Goal: Book appointment/travel/reservation

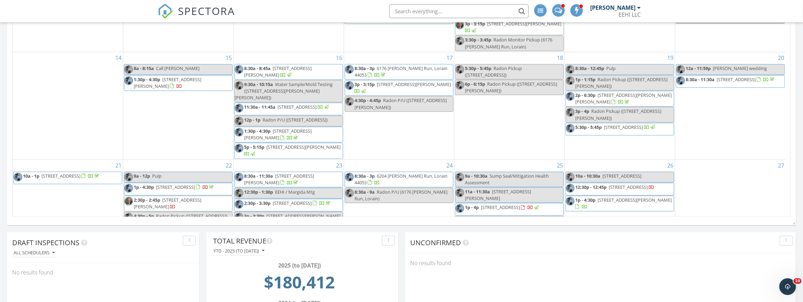
scroll to position [31, 0]
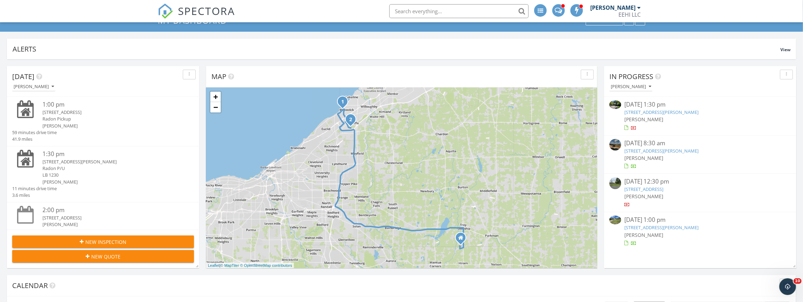
click at [643, 229] on link "30501 Meadowbrook Dr, Willoughby Hills, OH 44092" at bounding box center [662, 227] width 74 height 6
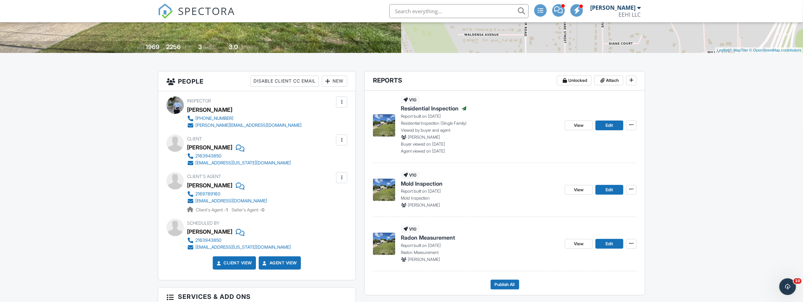
scroll to position [126, 0]
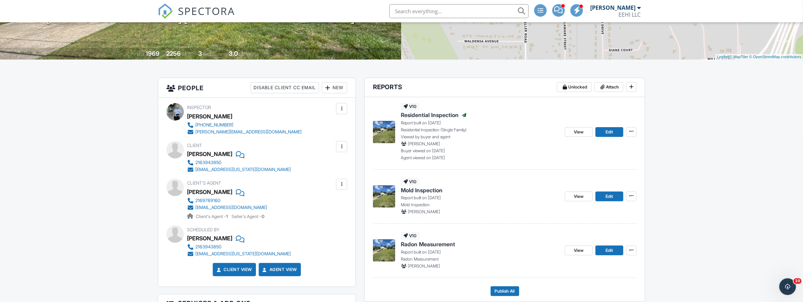
click at [424, 245] on span "Radon Measurement" at bounding box center [428, 244] width 54 height 8
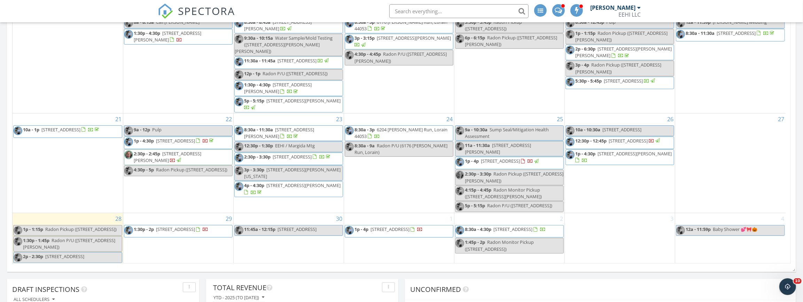
scroll to position [443, 0]
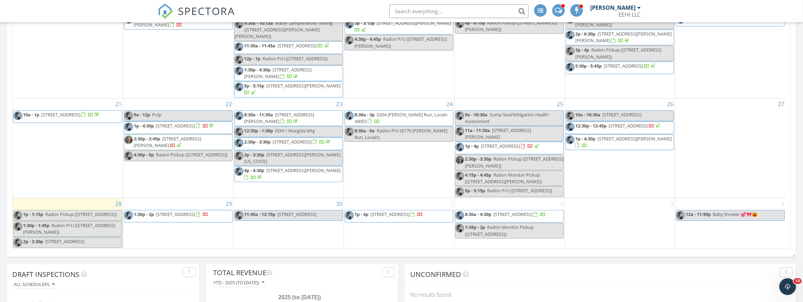
click at [167, 222] on div "29 1:30p - 2p 2260 Windward Dr, Westlake 44145" at bounding box center [178, 223] width 110 height 50
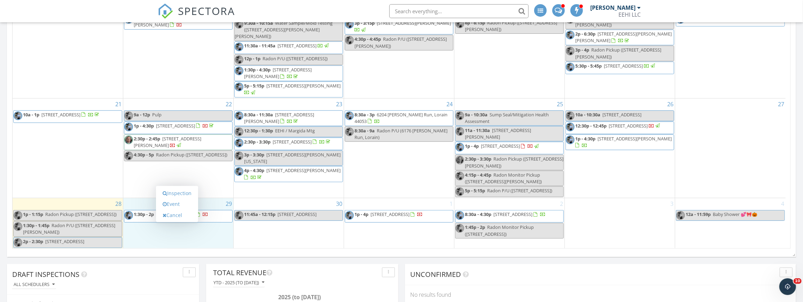
click at [176, 204] on link "Event" at bounding box center [177, 204] width 36 height 11
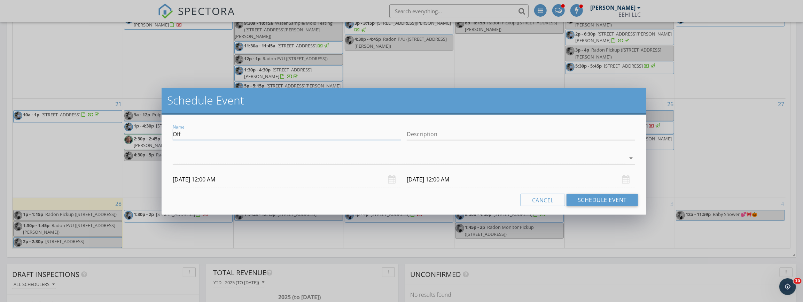
drag, startPoint x: 198, startPoint y: 135, endPoint x: 146, endPoint y: 133, distance: 51.6
click at [146, 133] on div "Schedule Event Name Off Description arrow_drop_down 09/29/2025 12:00 AM 09/30/2…" at bounding box center [401, 151] width 803 height 302
type input "Pulp"
click at [192, 160] on div at bounding box center [399, 158] width 453 height 11
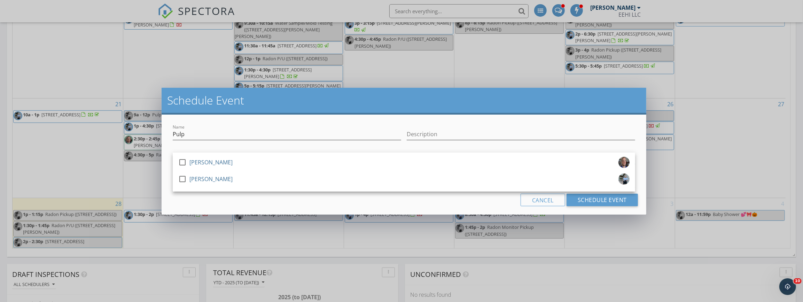
click at [182, 179] on div at bounding box center [183, 179] width 12 height 12
click at [185, 201] on div "Cancel Schedule Event" at bounding box center [404, 200] width 468 height 13
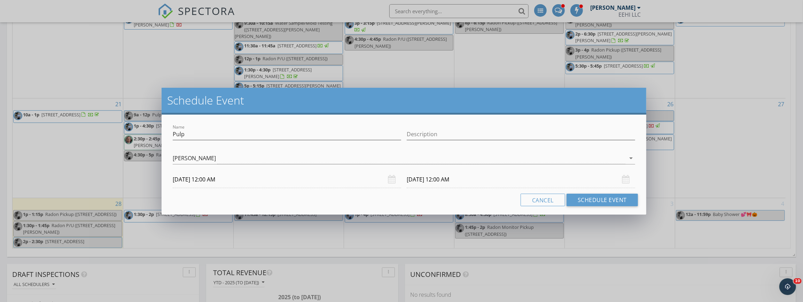
click at [201, 177] on input "09/29/2025 12:00 AM" at bounding box center [287, 179] width 229 height 17
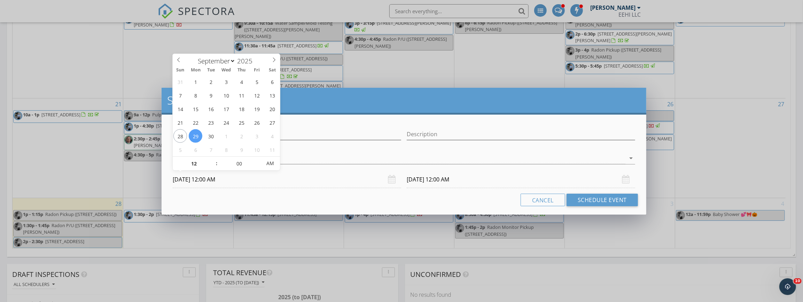
type input "11"
type input "09/29/2025 11:00 PM"
click at [213, 166] on span at bounding box center [213, 167] width 5 height 7
type input "10"
type input "09/29/2025 10:00 PM"
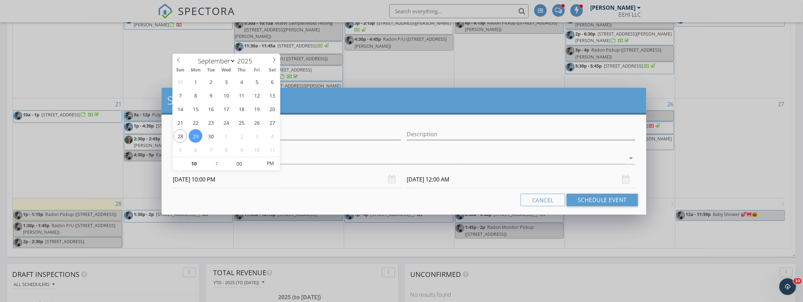
click at [213, 166] on span at bounding box center [213, 167] width 5 height 7
type input "09"
type input "09/29/2025 9:00 PM"
type input "09"
type input "09/30/2025 9:00 PM"
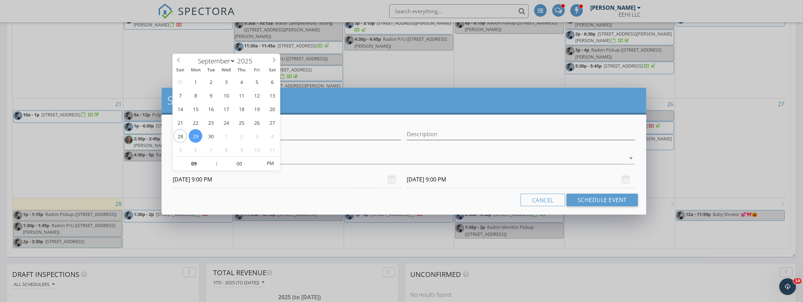
type input "09/29/2025 9:00 AM"
type input "09/30/2025 9:00 AM"
drag, startPoint x: 213, startPoint y: 166, endPoint x: 273, endPoint y: 165, distance: 60.3
click at [274, 163] on span "PM" at bounding box center [270, 163] width 19 height 14
click at [254, 202] on div "Cancel Schedule Event" at bounding box center [404, 200] width 468 height 13
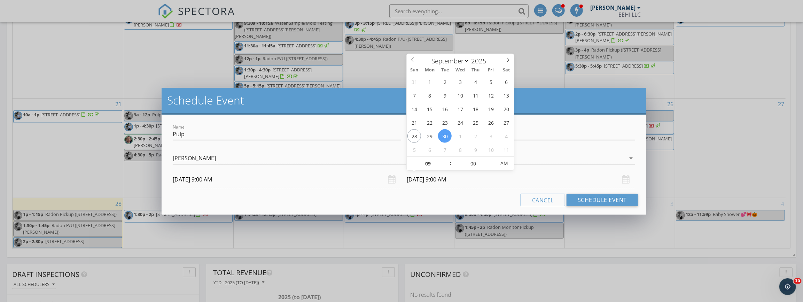
click at [428, 179] on input "09/30/2025 9:00 AM" at bounding box center [521, 179] width 229 height 17
type input "10"
type input "09/30/2025 10:00 AM"
click at [446, 158] on span at bounding box center [447, 160] width 5 height 7
type input "11"
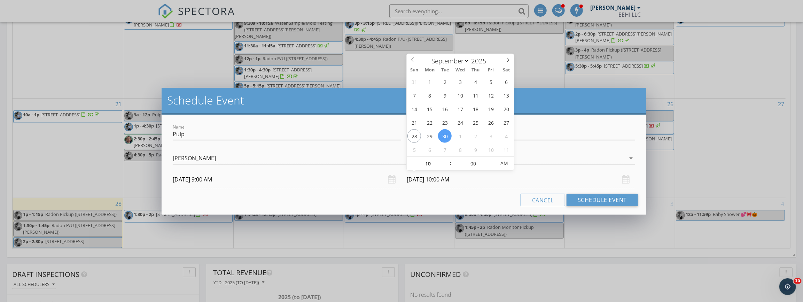
type input "09/30/2025 11:00 AM"
click at [446, 158] on span at bounding box center [447, 160] width 5 height 7
type input "12"
type input "09/30/2025 12:00 PM"
click at [446, 158] on span at bounding box center [447, 160] width 5 height 7
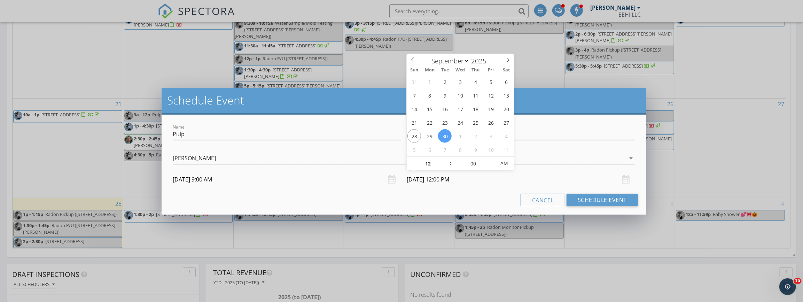
type input "01"
type input "09/30/2025 1:00 PM"
click at [446, 158] on span at bounding box center [447, 160] width 5 height 7
type input "12"
type input "09/30/2025 12:00 PM"
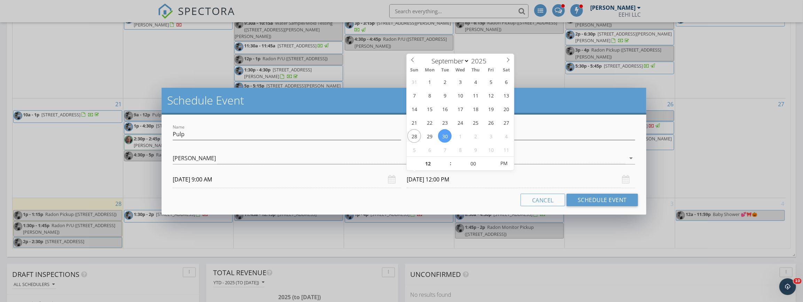
click at [448, 167] on span at bounding box center [447, 167] width 5 height 7
click at [472, 165] on input "00" at bounding box center [473, 164] width 43 height 14
type input "05"
type input "09/30/2025 12:05 PM"
click at [492, 160] on span at bounding box center [492, 160] width 5 height 7
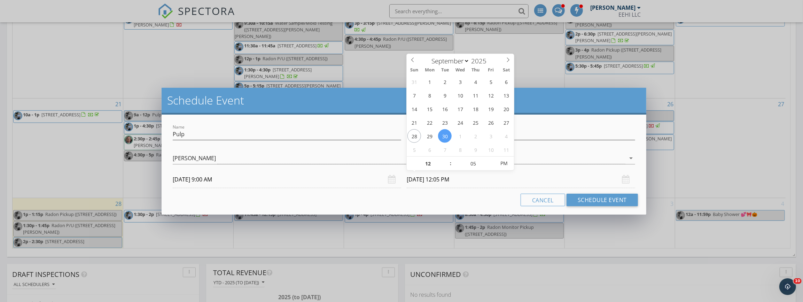
type input "10"
type input "09/30/2025 12:10 PM"
click at [492, 160] on span at bounding box center [492, 160] width 5 height 7
type input "15"
type input "09/30/2025 12:15 PM"
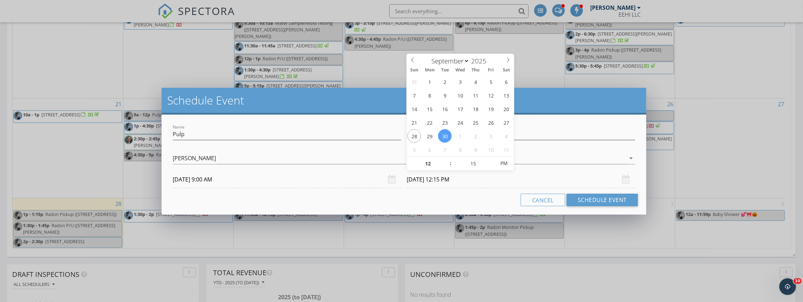
click at [492, 160] on span at bounding box center [492, 160] width 5 height 7
type input "20"
type input "09/30/2025 12:20 PM"
click at [492, 160] on span at bounding box center [492, 160] width 5 height 7
type input "25"
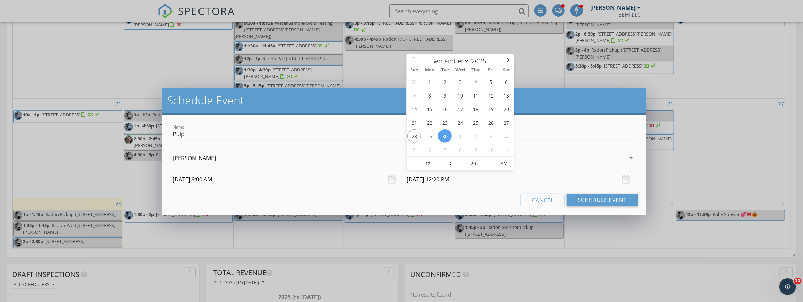
type input "09/30/2025 12:25 PM"
click at [492, 160] on span at bounding box center [492, 160] width 5 height 7
type input "30"
type input "09/30/2025 12:30 PM"
click at [492, 160] on span at bounding box center [492, 160] width 5 height 7
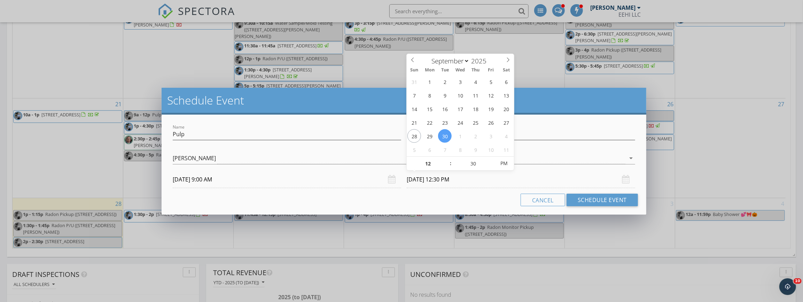
click at [492, 160] on span at bounding box center [492, 160] width 5 height 7
type input "35"
type input "09/30/2025 12:35 PM"
type input "40"
type input "09/30/2025 12:40 PM"
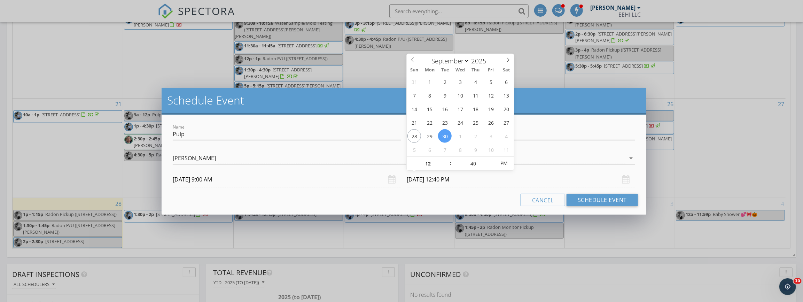
click at [492, 160] on span at bounding box center [492, 160] width 5 height 7
type input "45"
click at [492, 160] on span at bounding box center [492, 160] width 5 height 7
type input "09/29/2025 12:45 PM"
drag, startPoint x: 418, startPoint y: 202, endPoint x: 470, endPoint y: 193, distance: 52.3
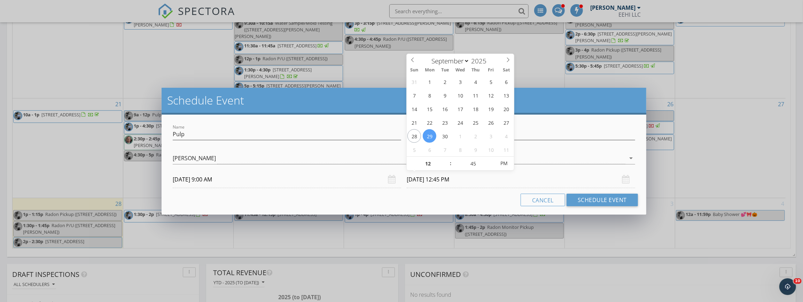
click at [418, 202] on div "Cancel Schedule Event" at bounding box center [404, 200] width 468 height 13
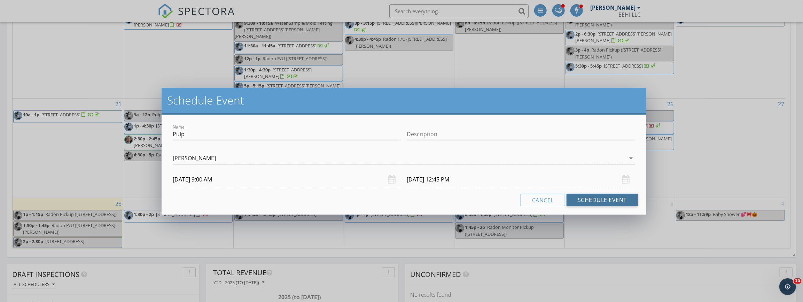
click at [578, 197] on button "Schedule Event" at bounding box center [602, 200] width 71 height 13
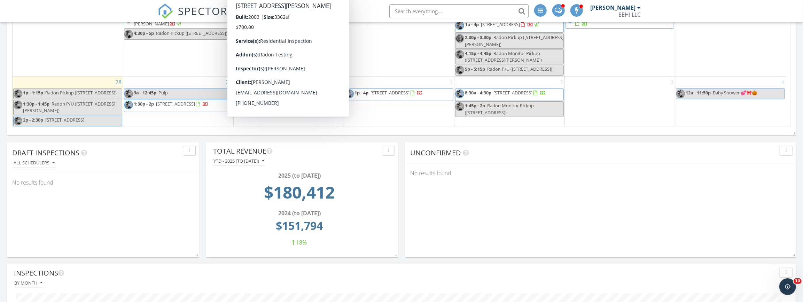
scroll to position [122, 0]
